Goal: Entertainment & Leisure: Browse casually

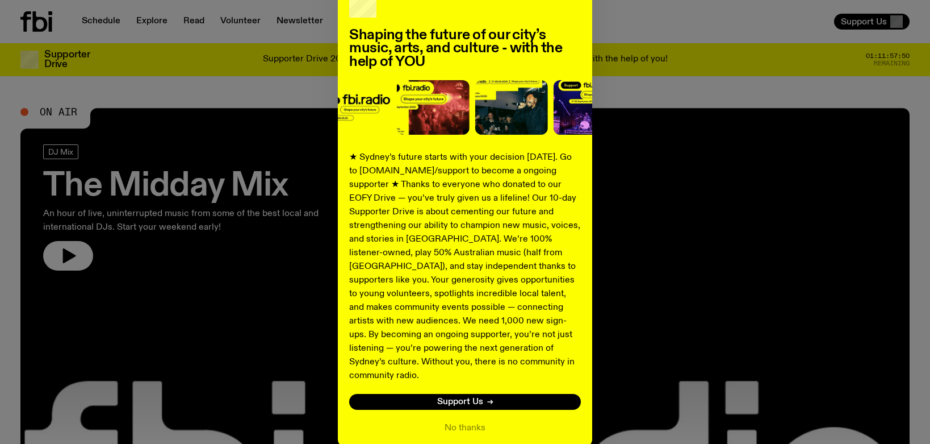
scroll to position [118, 0]
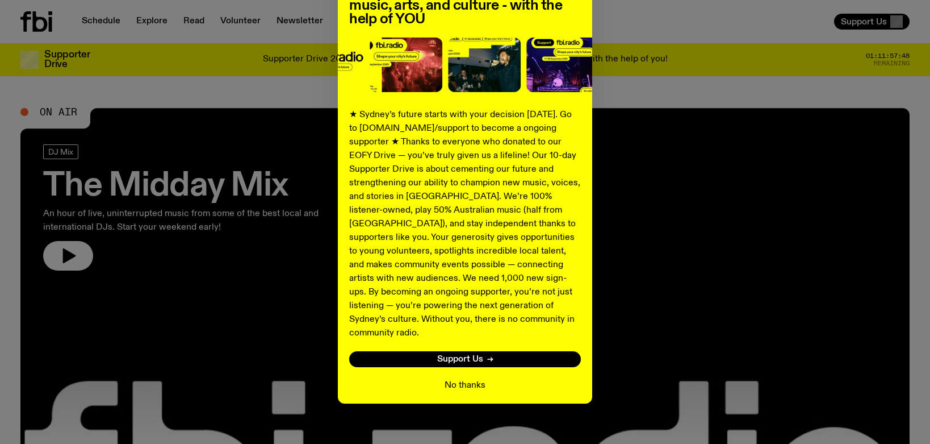
click at [466, 378] on button "No thanks" at bounding box center [465, 385] width 41 height 14
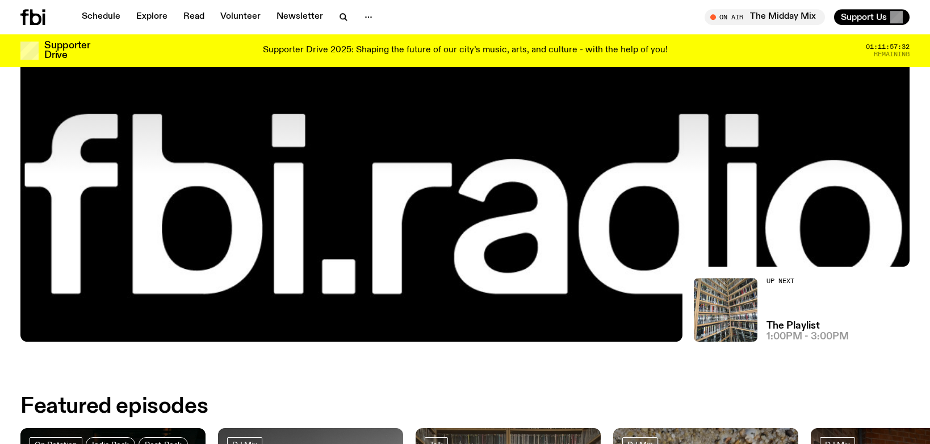
scroll to position [175, 0]
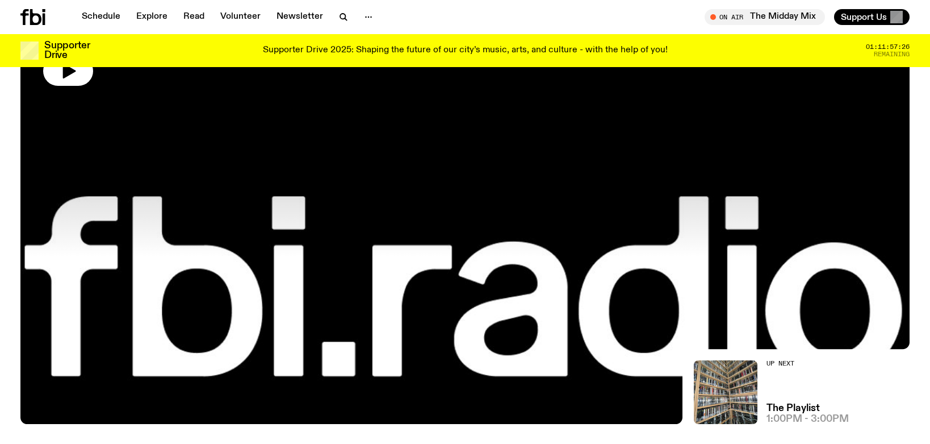
click at [433, 219] on div at bounding box center [464, 89] width 889 height 333
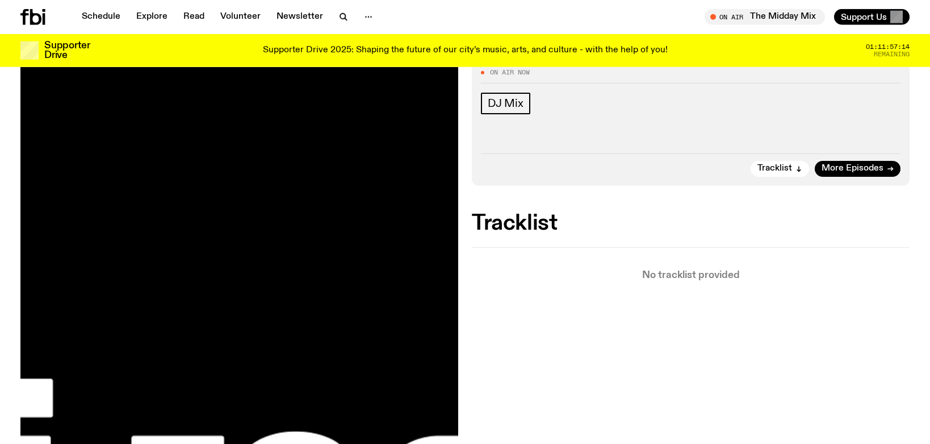
scroll to position [54, 0]
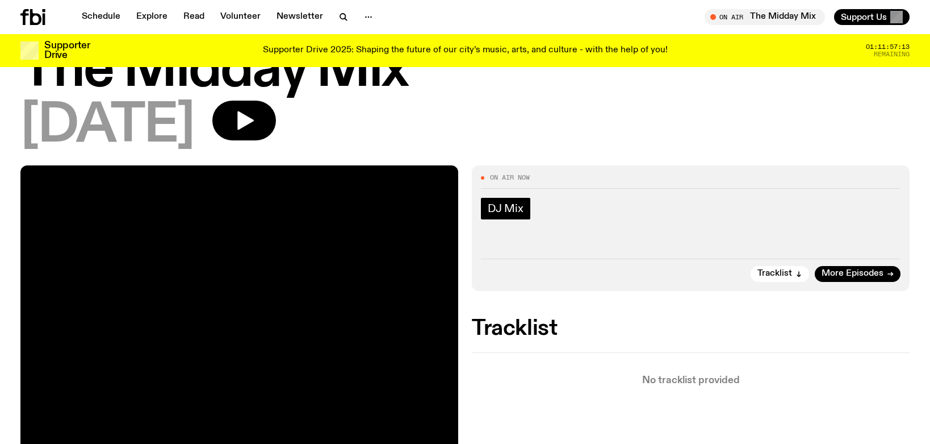
click at [512, 207] on span "DJ Mix" at bounding box center [506, 208] width 36 height 12
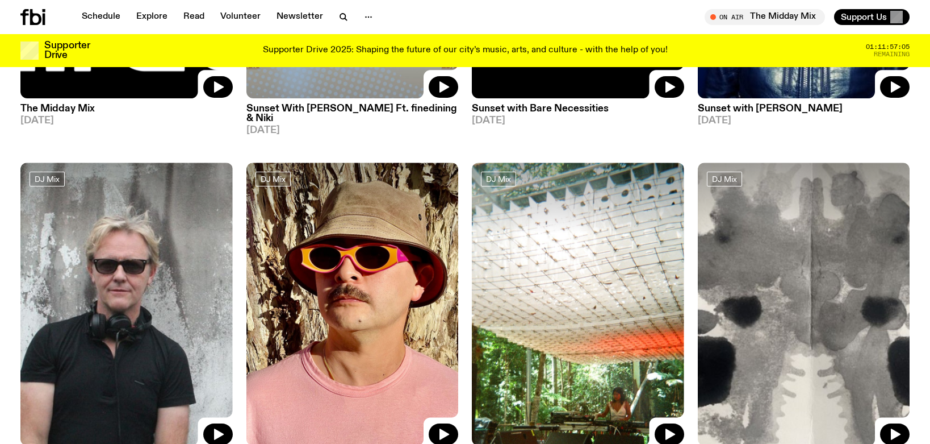
scroll to position [467, 0]
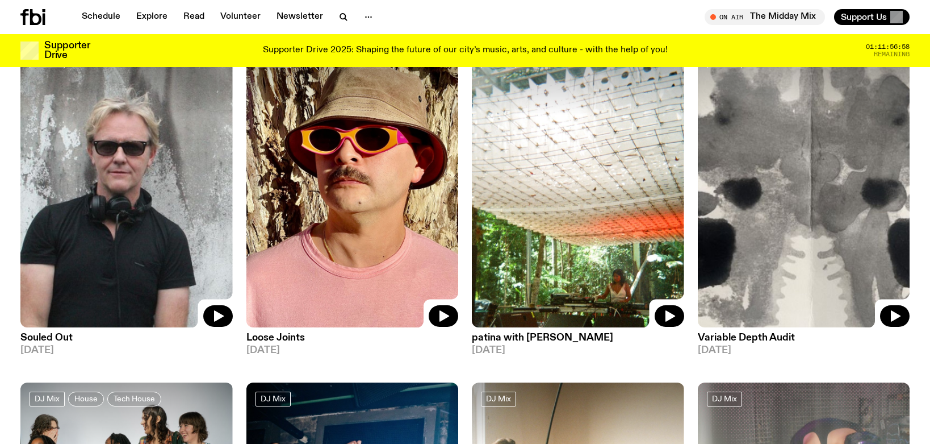
click at [54, 333] on h3 "Souled Out" at bounding box center [126, 338] width 212 height 10
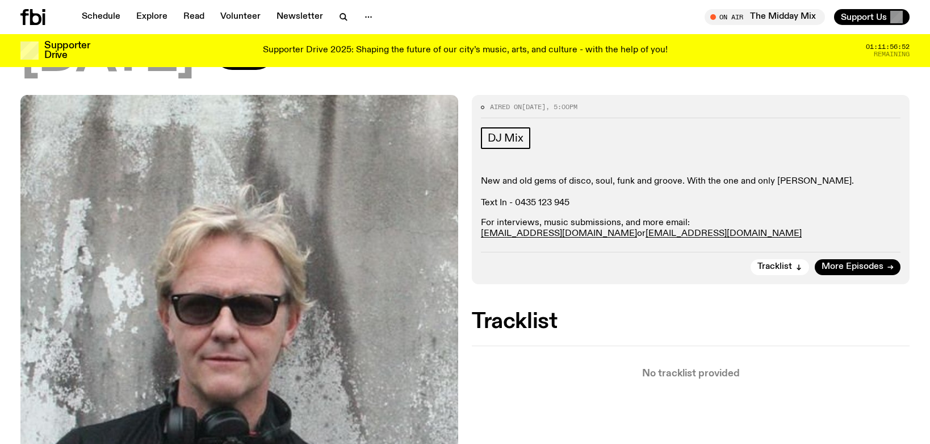
scroll to position [116, 0]
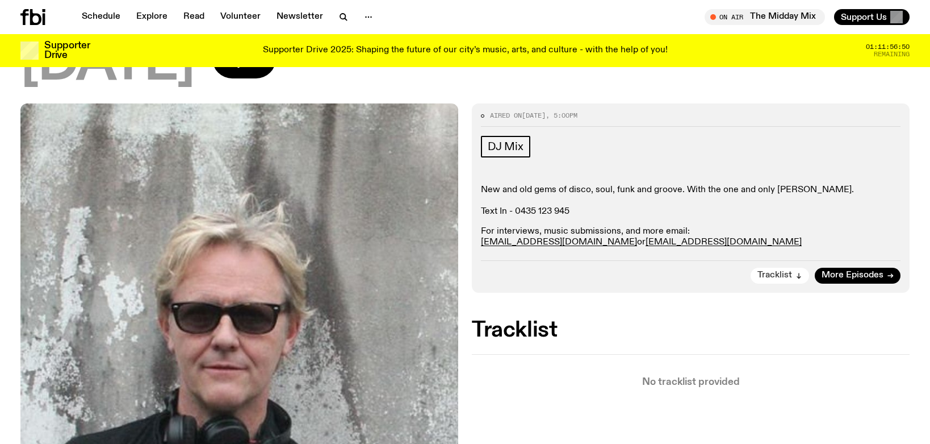
click at [776, 277] on span "Tracklist" at bounding box center [775, 275] width 35 height 9
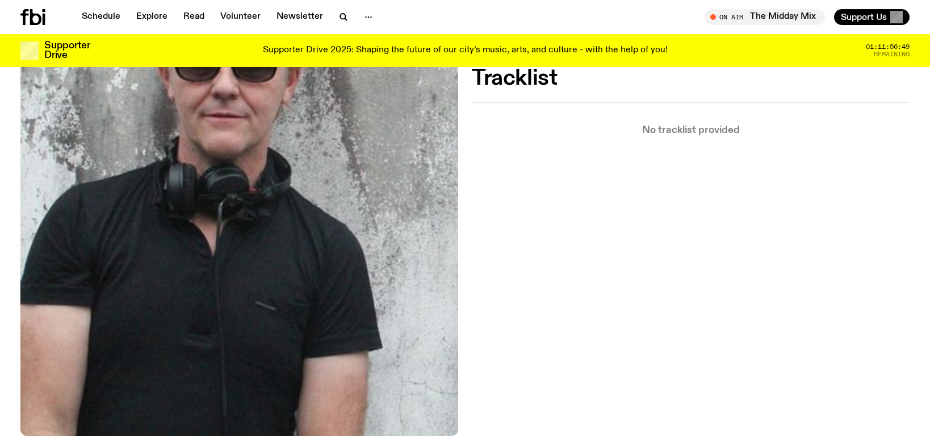
scroll to position [367, 0]
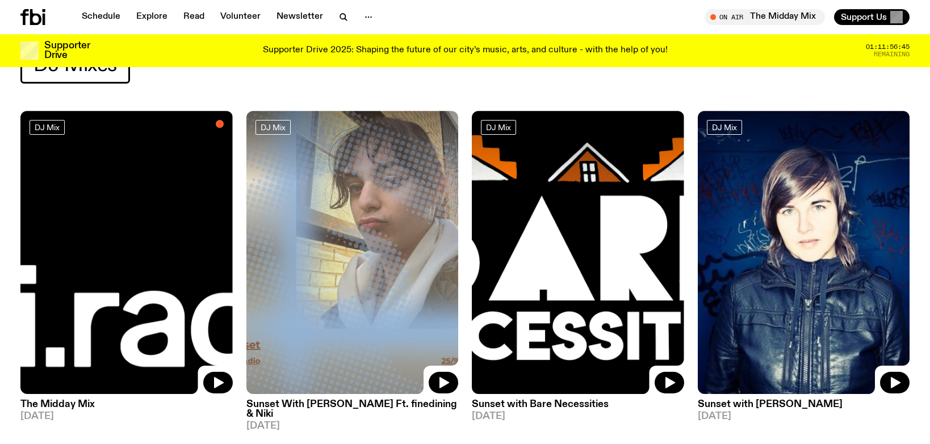
scroll to position [54, 0]
click at [108, 241] on img at bounding box center [126, 252] width 212 height 283
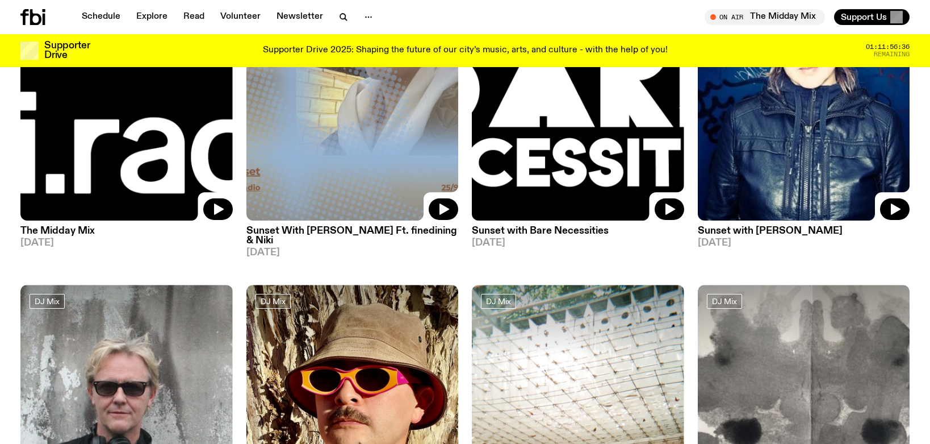
scroll to position [231, 0]
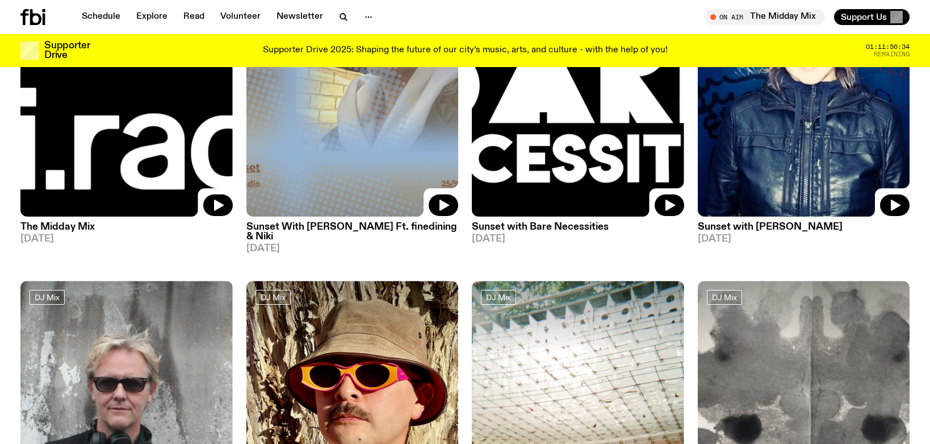
click at [352, 111] on img at bounding box center [352, 75] width 212 height 283
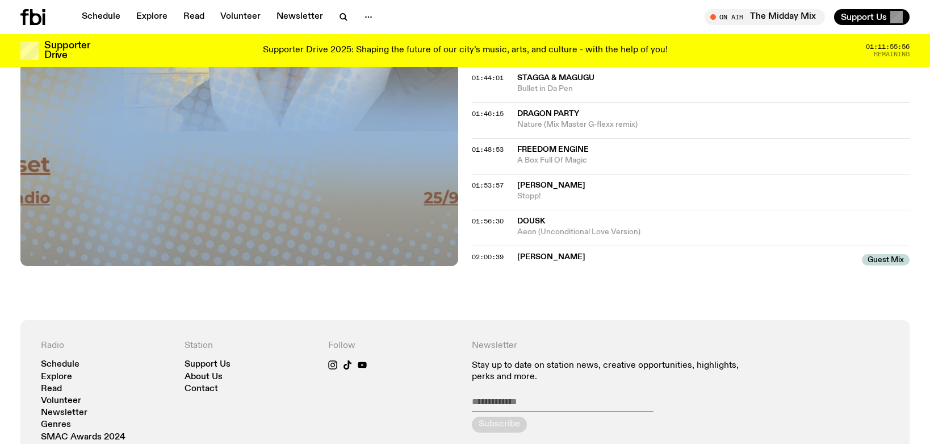
scroll to position [1287, 0]
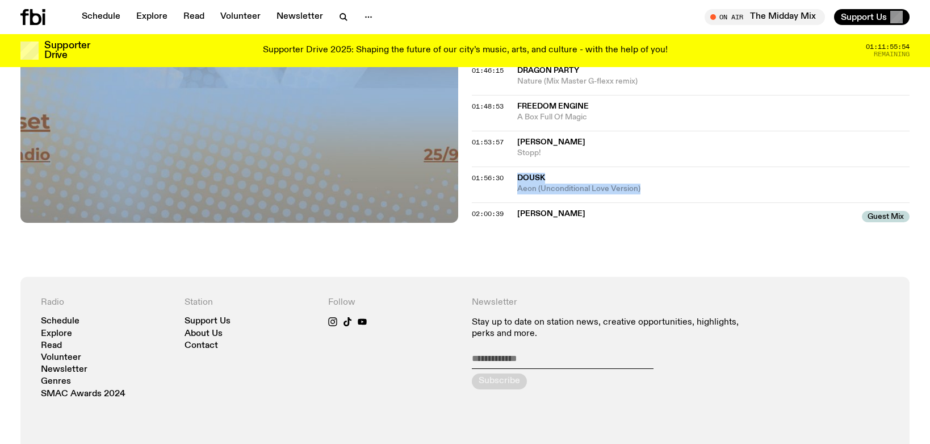
drag, startPoint x: 517, startPoint y: 170, endPoint x: 645, endPoint y: 183, distance: 127.9
copy div "Dousk Aeon (Unconditional Love Version)"
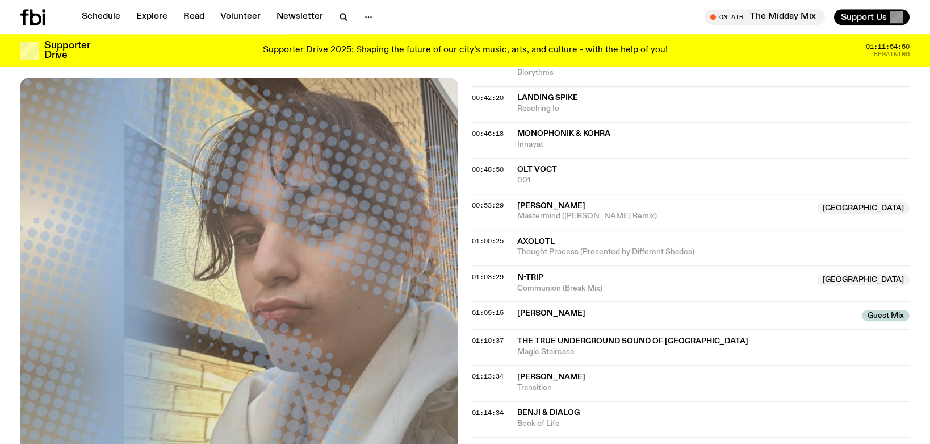
scroll to position [461, 0]
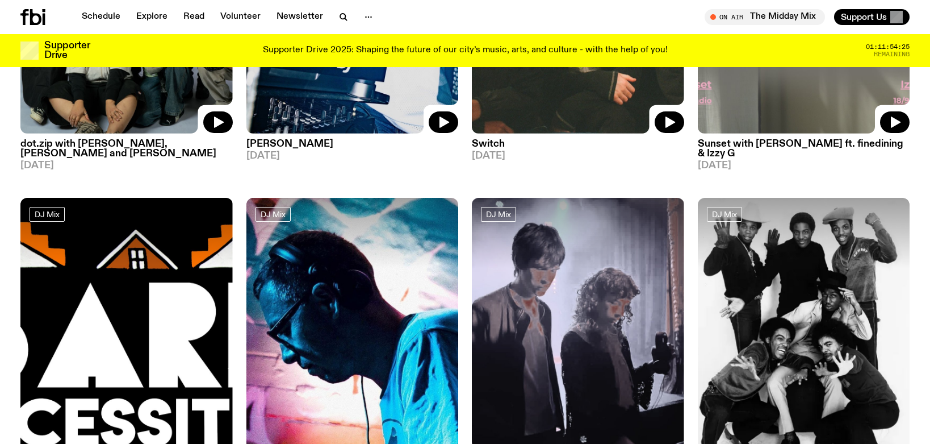
scroll to position [1058, 0]
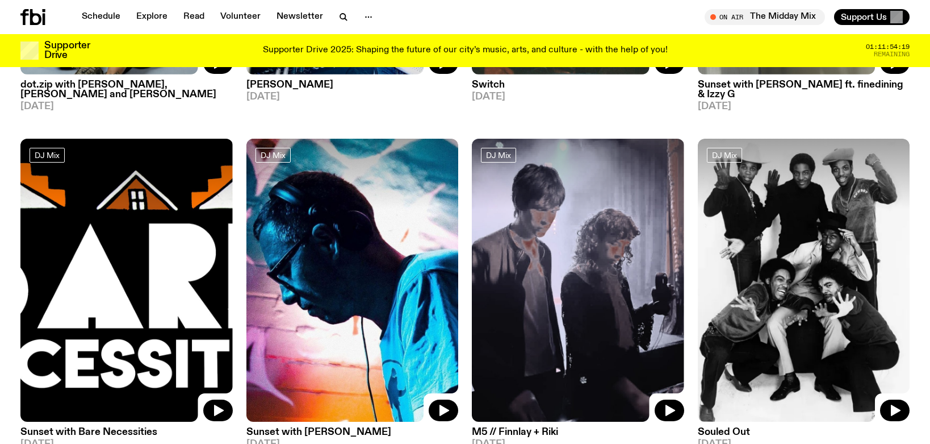
click at [763, 261] on img at bounding box center [804, 280] width 212 height 283
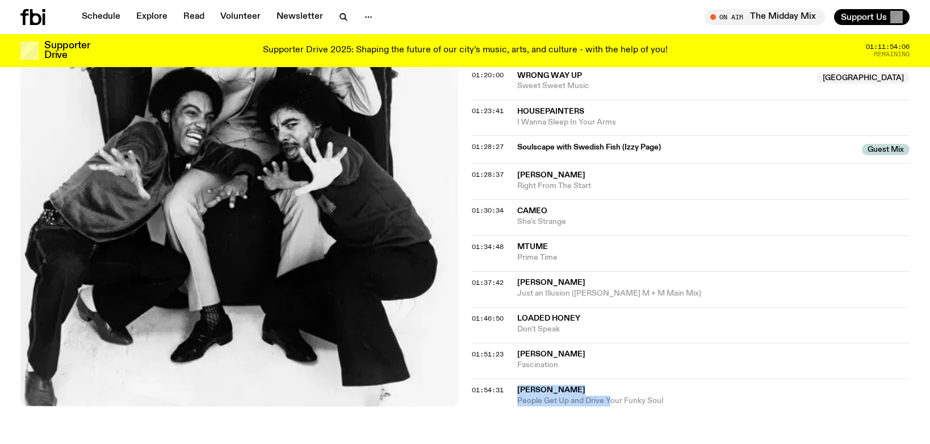
scroll to position [1028, 0]
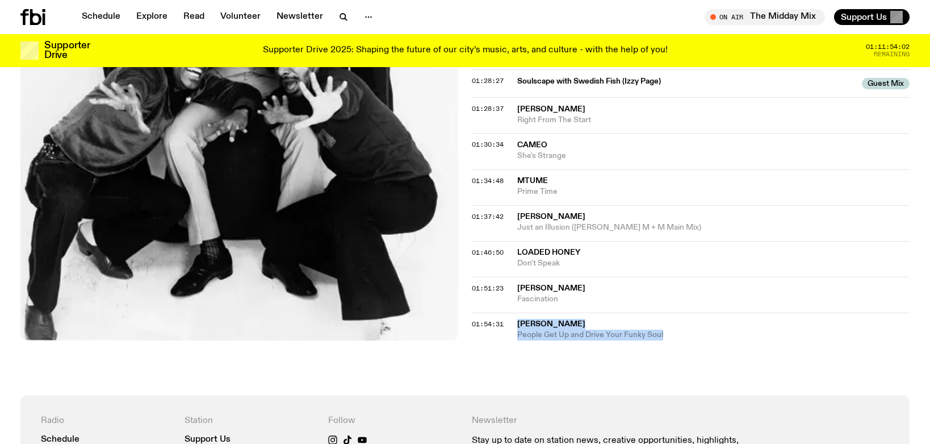
drag, startPoint x: 538, startPoint y: 168, endPoint x: 674, endPoint y: 334, distance: 215.2
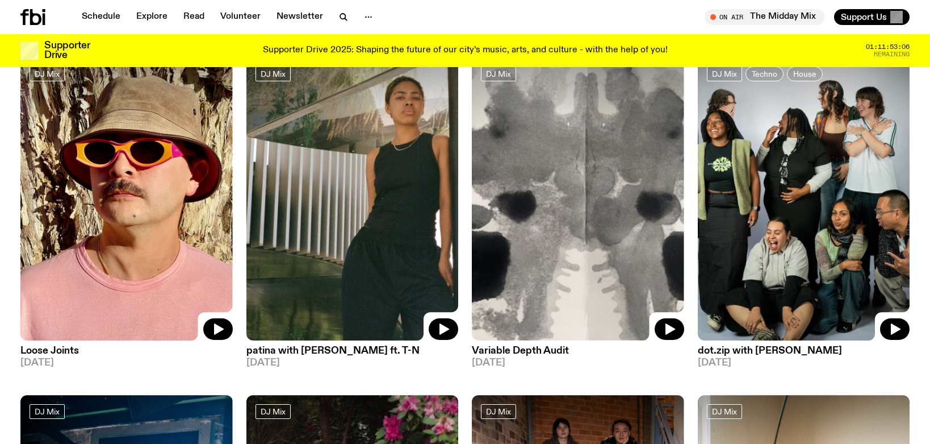
scroll to position [1471, 0]
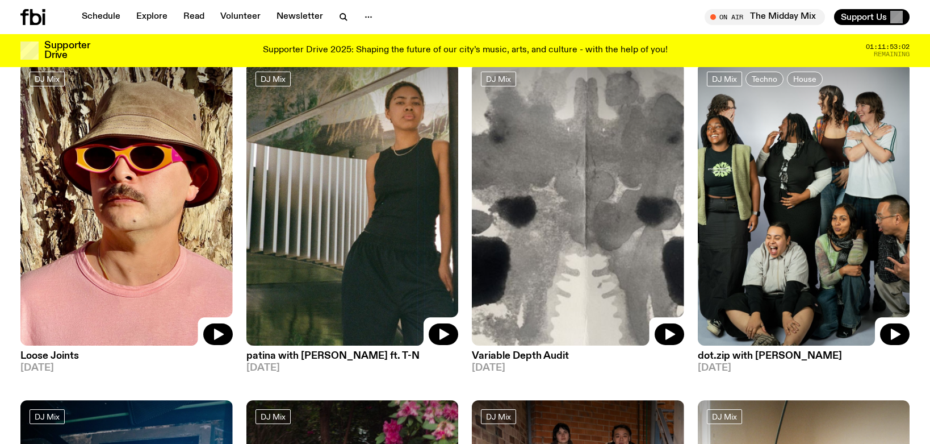
click at [79, 235] on img at bounding box center [126, 203] width 212 height 283
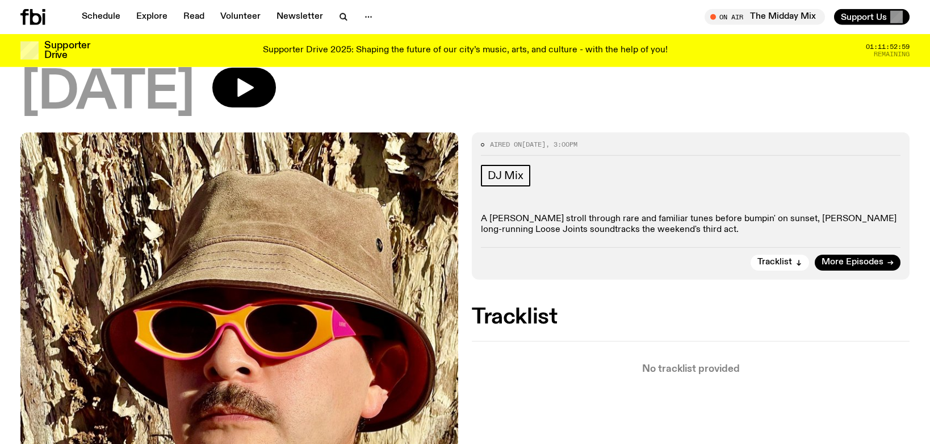
scroll to position [50, 0]
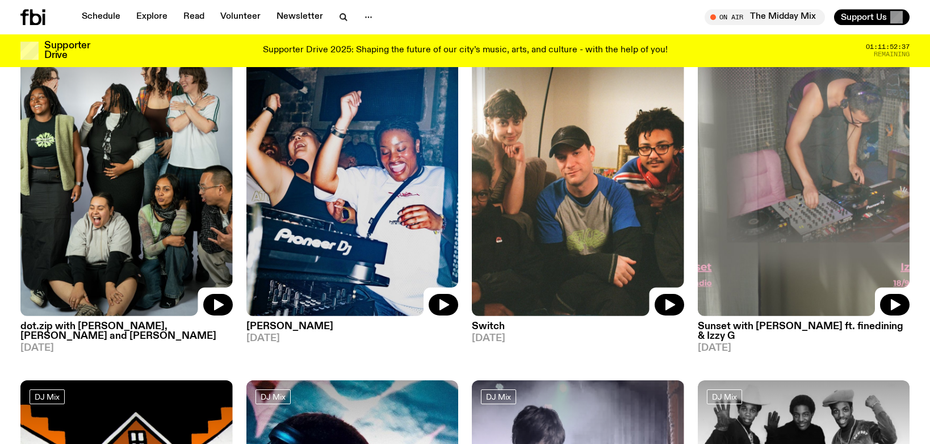
scroll to position [820, 0]
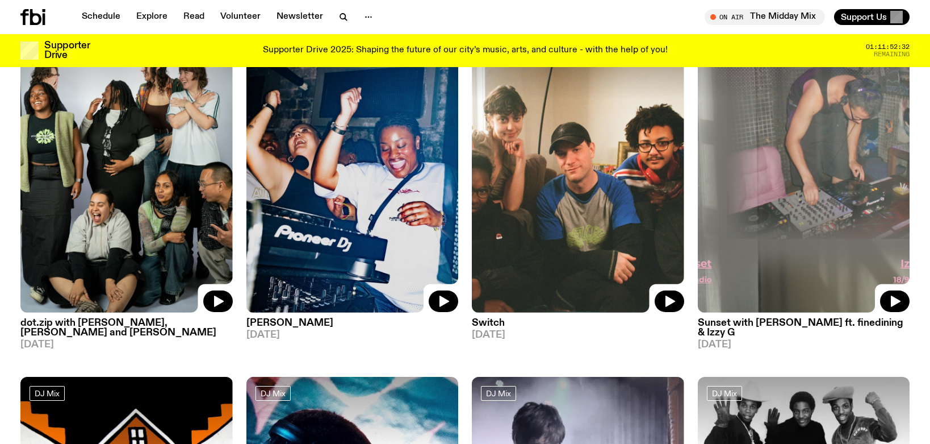
click at [321, 238] on img at bounding box center [352, 171] width 212 height 283
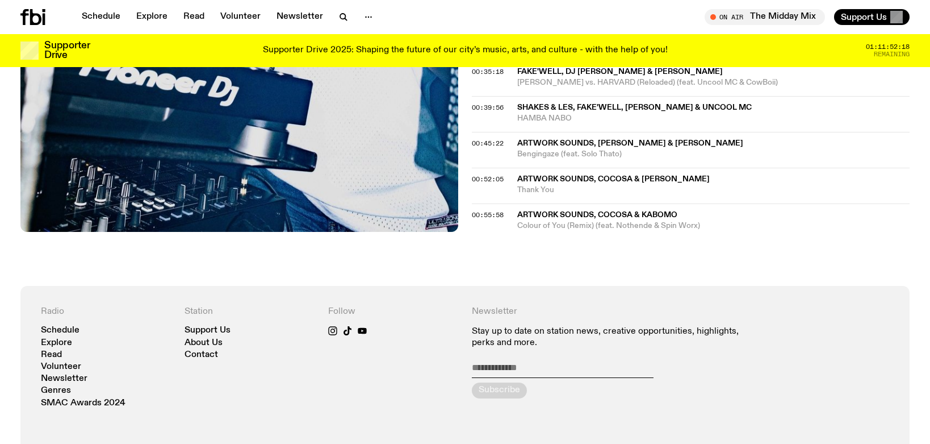
scroll to position [793, 0]
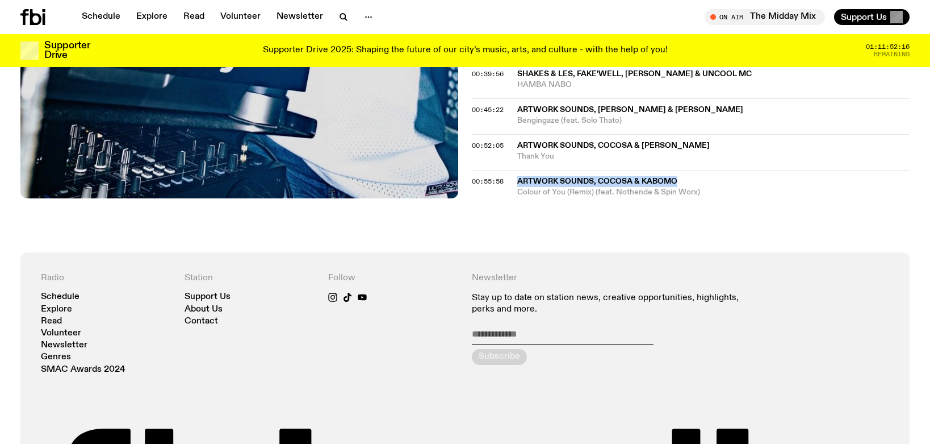
drag, startPoint x: 516, startPoint y: 112, endPoint x: 706, endPoint y: 150, distance: 194.0
copy div "Artwork Sounds, CocoSA & Kabomo"
